Goal: Task Accomplishment & Management: Complete application form

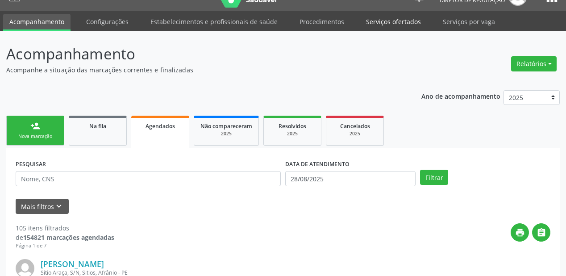
scroll to position [18, 0]
click at [386, 22] on link "Serviços ofertados" at bounding box center [393, 22] width 67 height 16
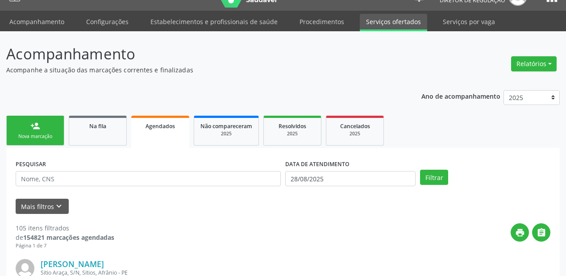
click at [386, 22] on link "Serviços ofertados" at bounding box center [393, 22] width 67 height 17
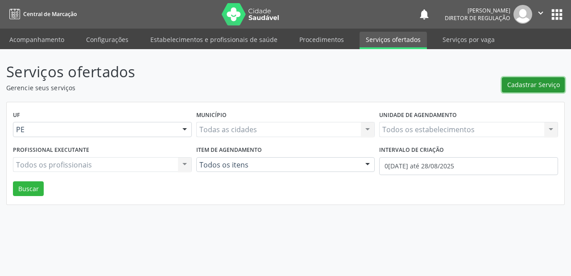
click at [525, 83] on span "Cadastrar Serviço" at bounding box center [533, 84] width 53 height 9
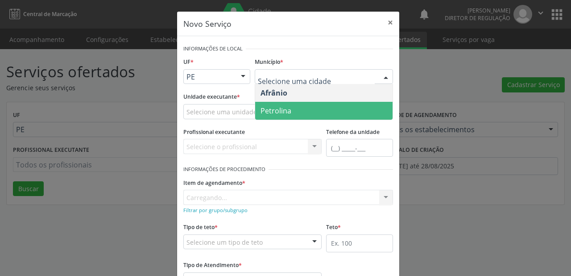
click at [283, 106] on span "Petrolina" at bounding box center [276, 111] width 31 height 10
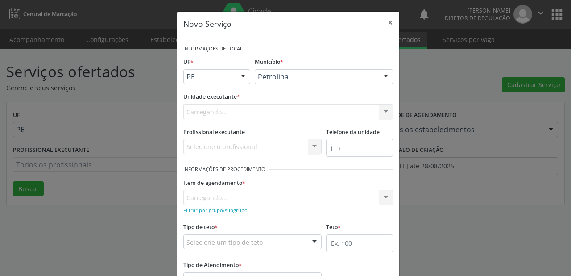
click at [219, 109] on div "Carregando... Academia da Saude de Afranio Academia da Saude do Bairro [PERSON_…" at bounding box center [288, 111] width 210 height 15
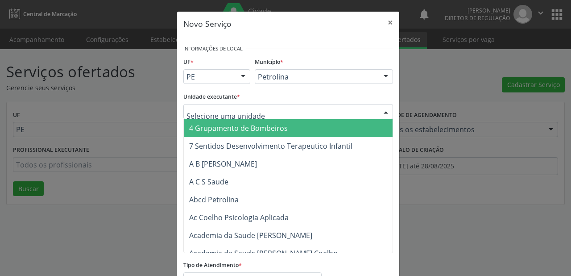
click at [221, 104] on div at bounding box center [288, 111] width 210 height 15
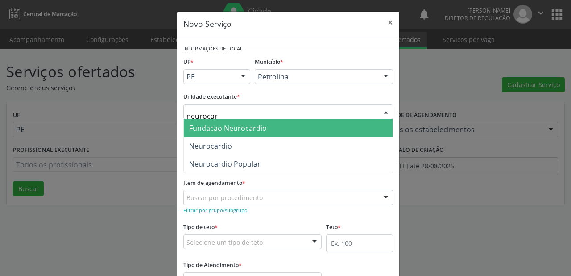
type input "neurocard"
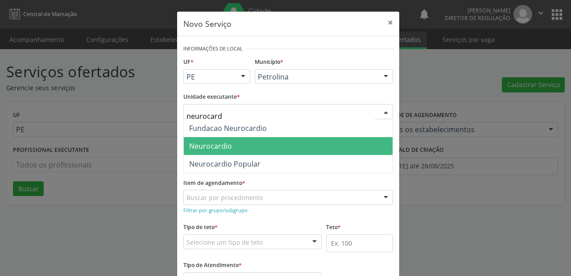
click at [223, 145] on span "Neurocardio" at bounding box center [210, 146] width 43 height 10
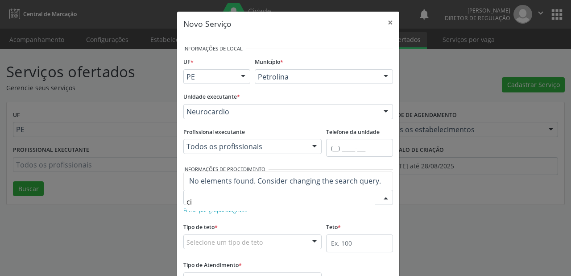
type input "c"
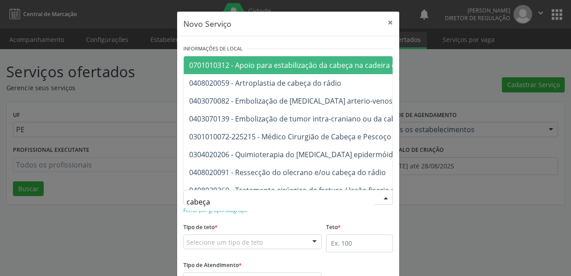
type input "cabeça"
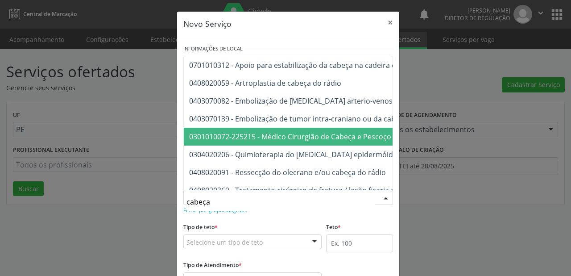
click at [234, 132] on span "0301010072-225215 - Médico Cirurgião de Cabeça e Pescoço" at bounding box center [290, 137] width 202 height 10
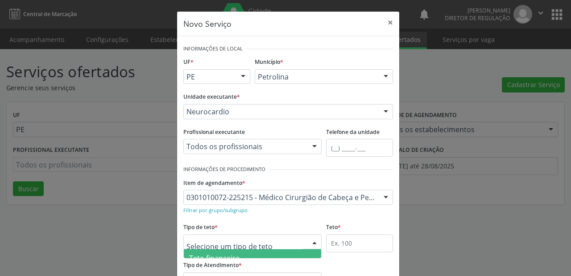
click at [204, 253] on span "Teto financeiro" at bounding box center [214, 258] width 51 height 10
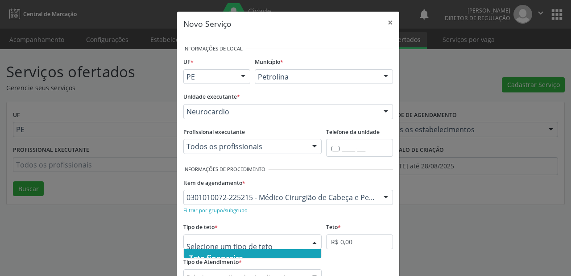
scroll to position [27, 0]
click at [250, 253] on span "Teto físico" at bounding box center [252, 249] width 137 height 18
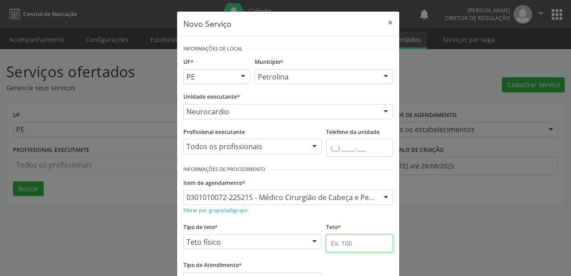
click at [335, 241] on input "text" at bounding box center [359, 243] width 67 height 18
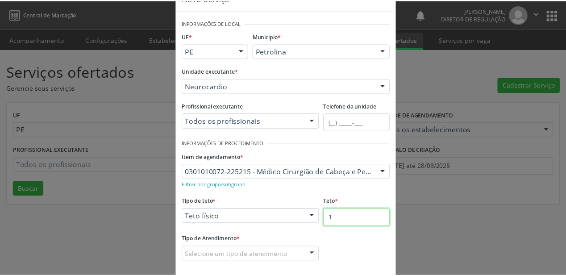
scroll to position [68, 0]
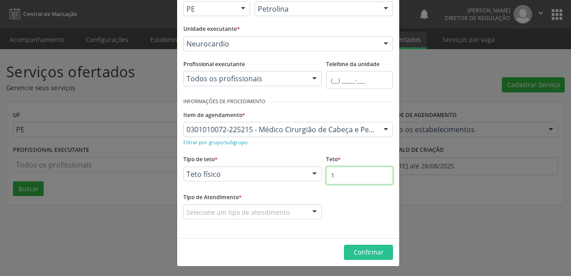
type input "1"
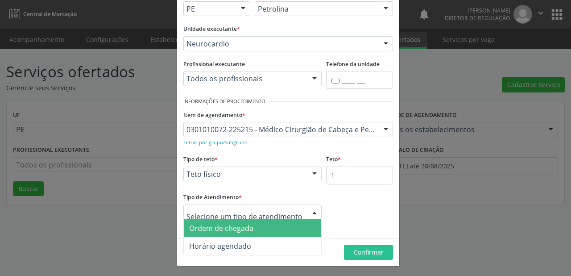
click at [206, 232] on span "Ordem de chegada" at bounding box center [221, 228] width 64 height 10
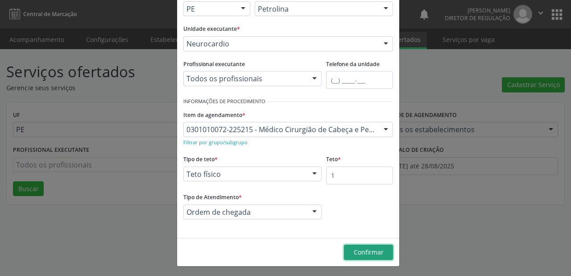
click at [354, 249] on span "Confirmar" at bounding box center [369, 252] width 30 height 8
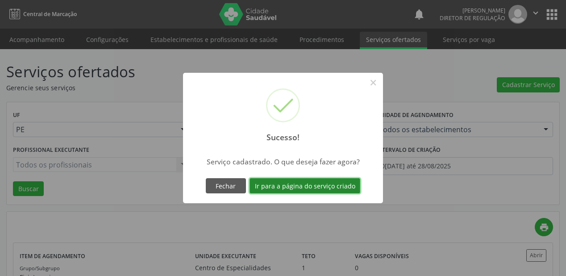
click at [312, 183] on button "Ir para a página do serviço criado" at bounding box center [304, 185] width 111 height 15
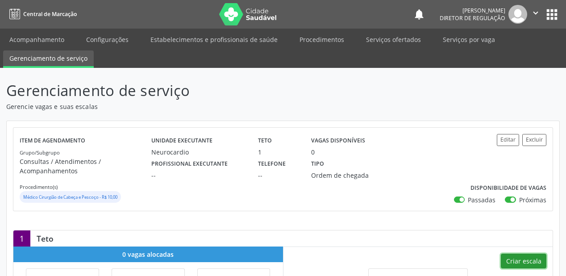
click at [518, 262] on button "Criar escala" at bounding box center [524, 260] width 46 height 15
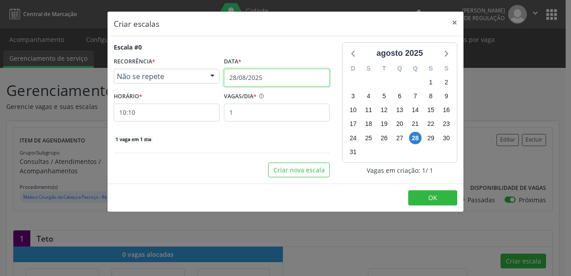
click at [234, 77] on input "28/08/2025" at bounding box center [277, 78] width 106 height 18
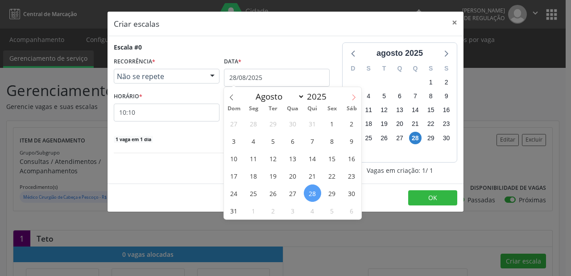
click at [354, 97] on icon at bounding box center [354, 97] width 6 height 6
select select "8"
click at [255, 126] on span "1" at bounding box center [253, 123] width 17 height 17
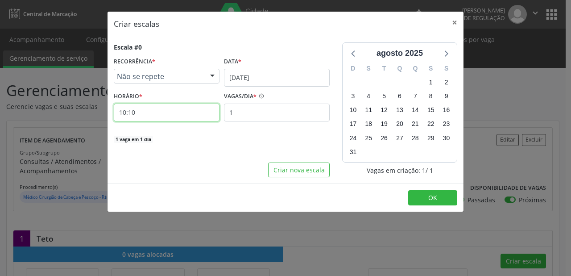
click at [154, 112] on input "10:10" at bounding box center [167, 113] width 106 height 18
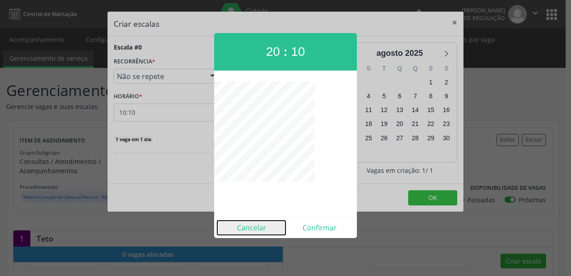
drag, startPoint x: 261, startPoint y: 232, endPoint x: 229, endPoint y: 200, distance: 45.1
click at [258, 227] on button "Cancelar" at bounding box center [251, 227] width 68 height 14
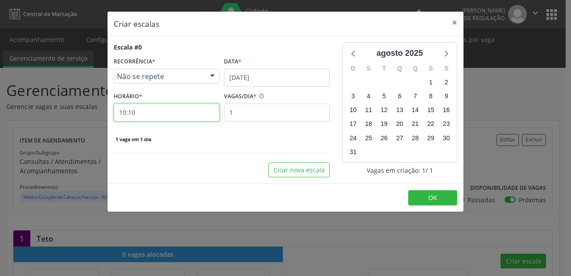
click at [160, 118] on input "10:10" at bounding box center [167, 113] width 106 height 18
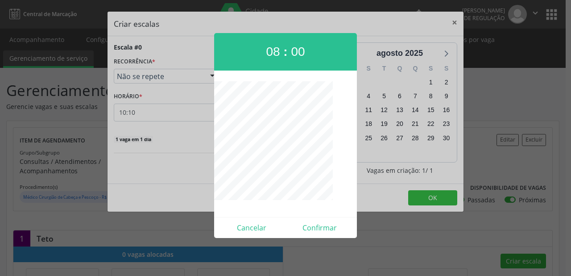
click at [314, 220] on div "Cancelar Confirmar" at bounding box center [285, 227] width 143 height 21
drag, startPoint x: 314, startPoint y: 222, endPoint x: 332, endPoint y: 221, distance: 17.4
click at [314, 222] on button "Confirmar" at bounding box center [320, 227] width 68 height 14
type input "08:00"
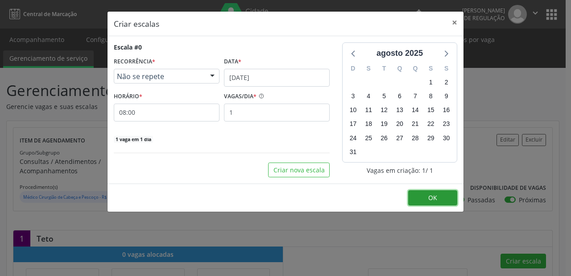
click at [437, 194] on button "OK" at bounding box center [432, 197] width 49 height 15
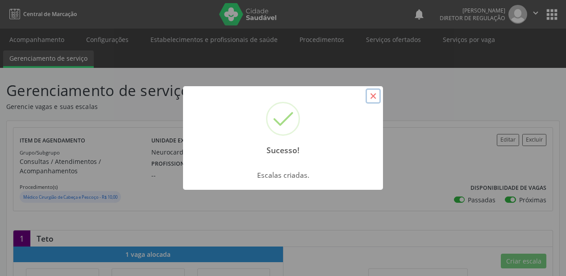
click at [371, 94] on button "×" at bounding box center [372, 95] width 15 height 15
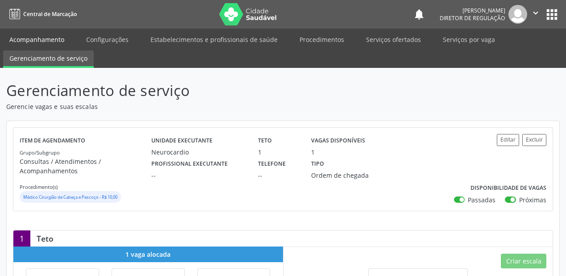
click at [46, 40] on link "Acompanhamento" at bounding box center [36, 40] width 67 height 16
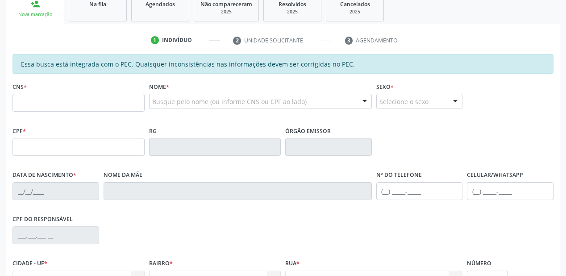
scroll to position [143, 0]
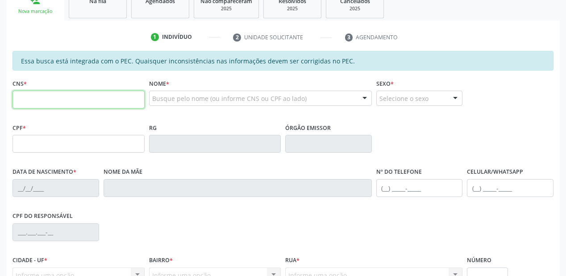
click at [25, 95] on input "text" at bounding box center [78, 100] width 132 height 18
type input "700 2034 0326 2920"
type input "036.513.604-23"
type input "1[DATE]"
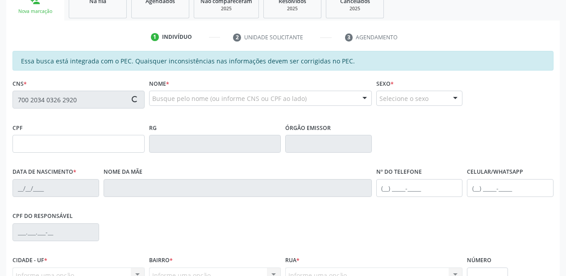
type input "[PERSON_NAME]"
type input "[PHONE_NUMBER]"
type input "S/N"
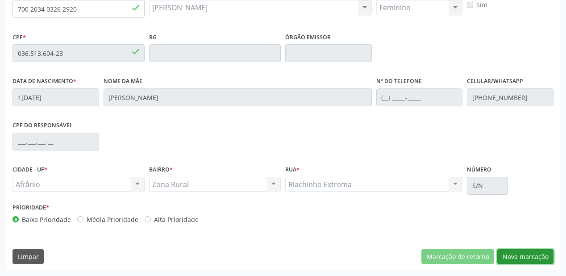
click at [514, 257] on button "Nova marcação" at bounding box center [525, 256] width 56 height 15
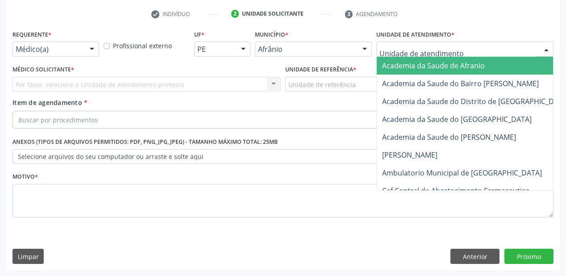
click at [395, 54] on div at bounding box center [464, 49] width 177 height 15
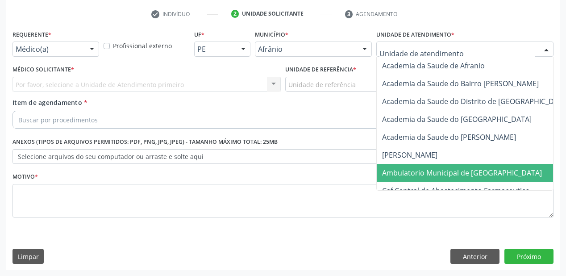
click at [410, 174] on span "Ambulatorio Municipal de [GEOGRAPHIC_DATA]" at bounding box center [462, 173] width 160 height 10
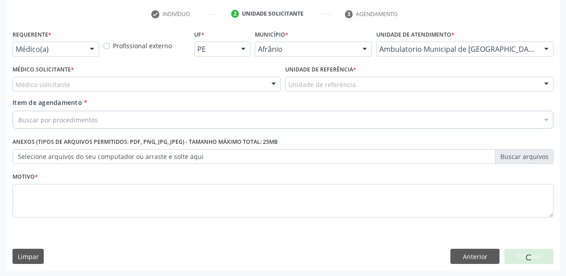
drag, startPoint x: 298, startPoint y: 87, endPoint x: 298, endPoint y: 94, distance: 6.2
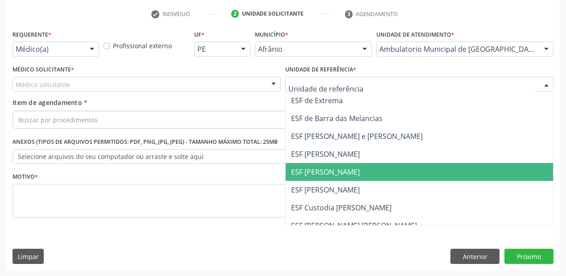
click at [311, 178] on span "ESF [PERSON_NAME]" at bounding box center [419, 172] width 267 height 18
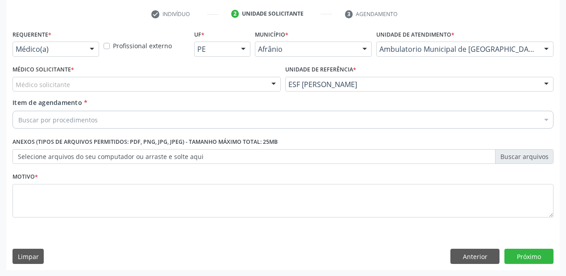
drag, startPoint x: 37, startPoint y: 85, endPoint x: 39, endPoint y: 98, distance: 13.5
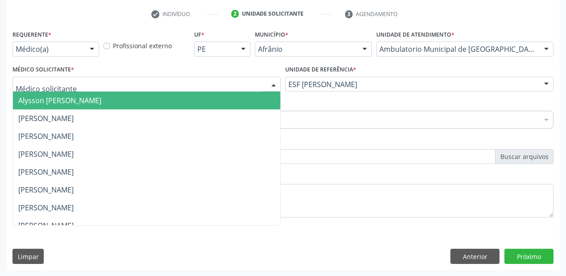
click at [40, 101] on span "Alysson [PERSON_NAME]" at bounding box center [59, 100] width 83 height 10
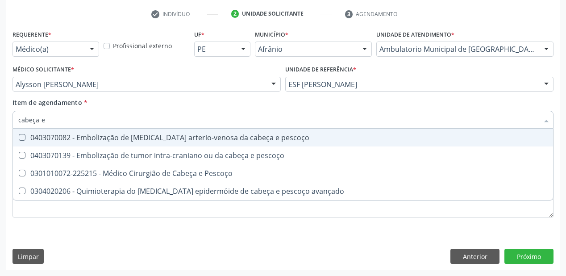
type input "cabeça e"
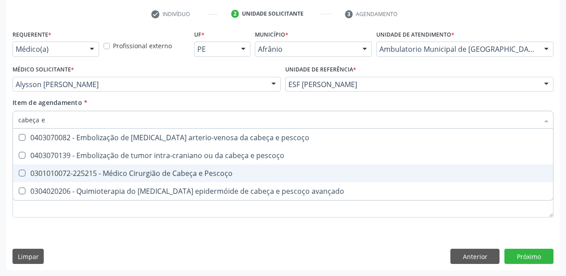
click at [59, 170] on div "0301010072-225215 - Médico Cirurgião de Cabeça e Pescoço" at bounding box center [282, 173] width 529 height 7
checkbox Pescoço "true"
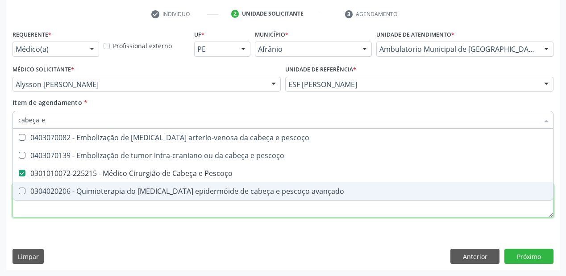
click at [66, 211] on div "Requerente * Médico(a) Médico(a) Enfermeiro(a) Paciente Nenhum resultado encont…" at bounding box center [282, 129] width 541 height 202
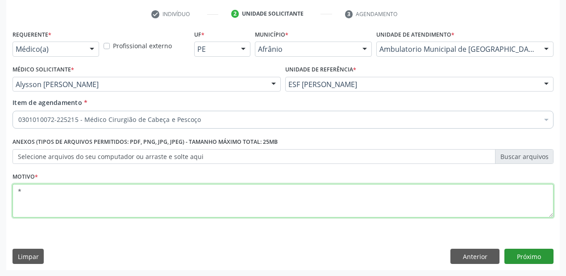
type textarea "*"
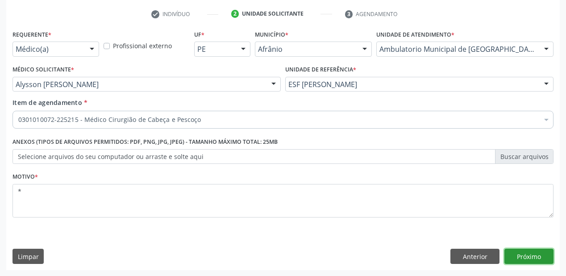
click at [527, 261] on button "Próximo" at bounding box center [528, 256] width 49 height 15
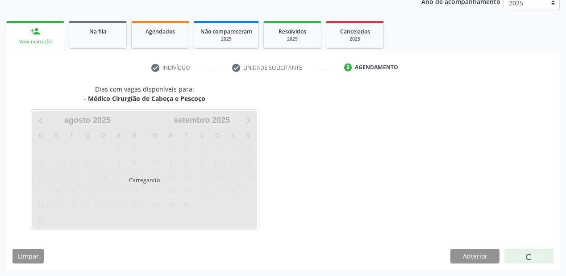
scroll to position [112, 0]
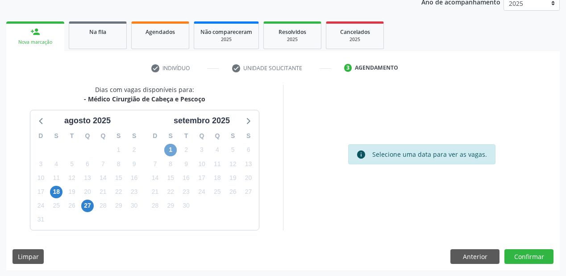
click at [172, 152] on span "1" at bounding box center [170, 150] width 12 height 12
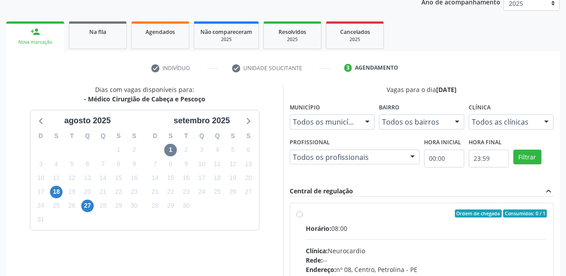
click at [303, 217] on input "Ordem de chegada Consumidos: 0 / 1 Horário: 08:00 Clínica: Neurocardio Rede: --…" at bounding box center [299, 213] width 6 height 8
radio input "true"
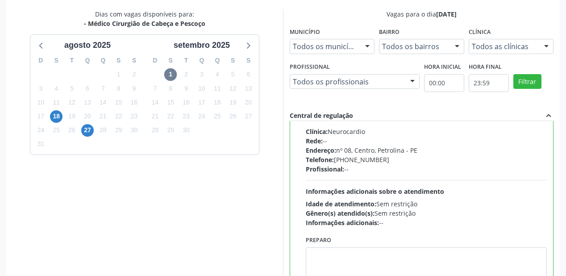
scroll to position [257, 0]
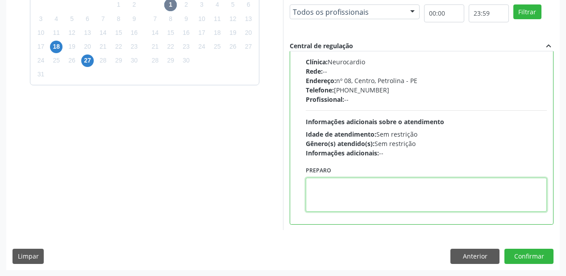
drag, startPoint x: 325, startPoint y: 187, endPoint x: 431, endPoint y: 223, distance: 111.2
click at [326, 187] on textarea at bounding box center [426, 195] width 241 height 34
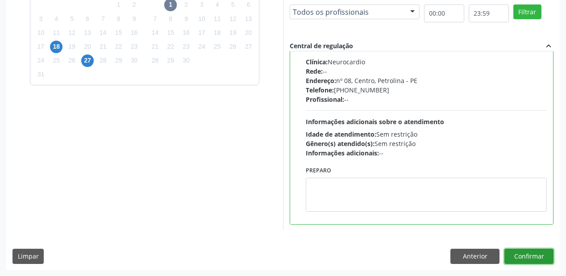
click at [517, 259] on button "Confirmar" at bounding box center [528, 256] width 49 height 15
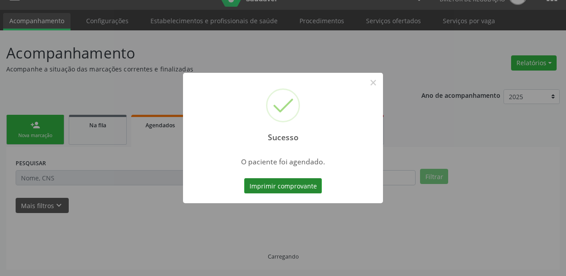
scroll to position [18, 0]
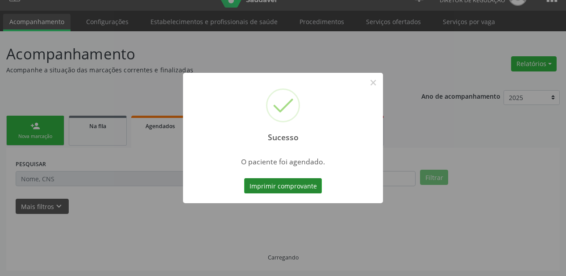
click at [297, 185] on button "Imprimir comprovante" at bounding box center [283, 185] width 78 height 15
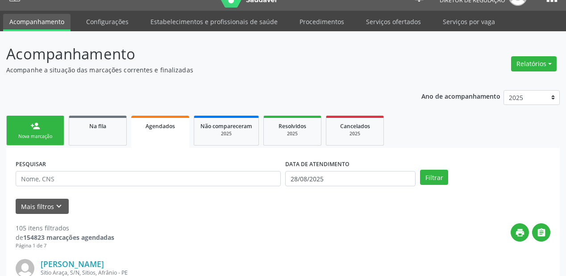
click at [25, 125] on link "person_add Nova marcação" at bounding box center [35, 131] width 58 height 30
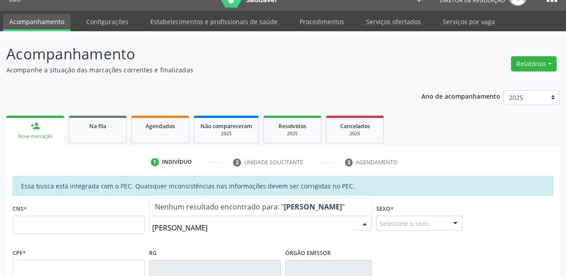
type input "[PERSON_NAME]"
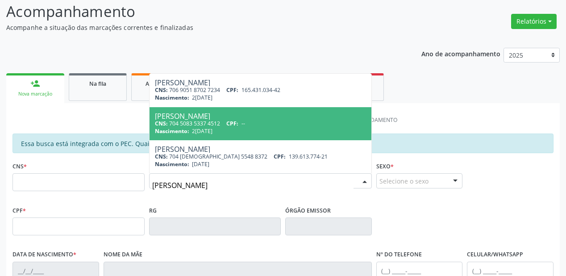
scroll to position [125, 0]
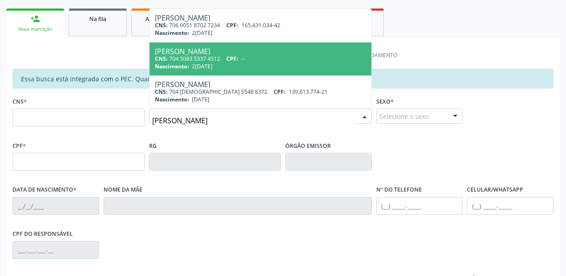
click at [237, 68] on div "Nascimento: 21[DATE]" at bounding box center [260, 66] width 211 height 8
type input "704 5083 5337 4512"
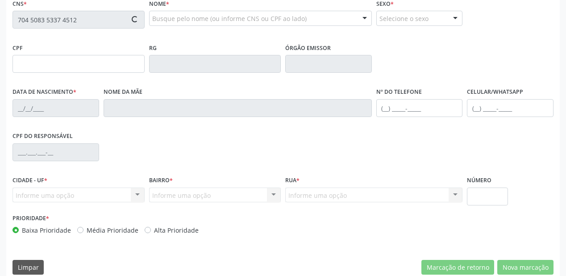
scroll to position [233, 0]
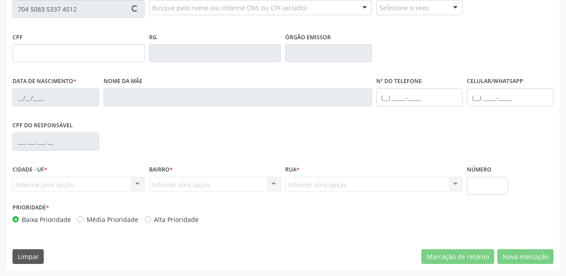
type input "2[DATE]"
type input "S/N"
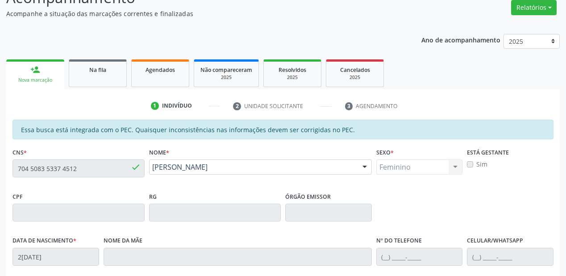
scroll to position [55, 0]
